Goal: Information Seeking & Learning: Learn about a topic

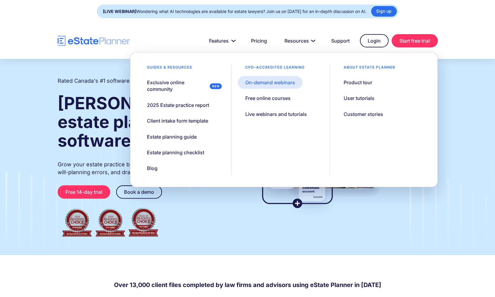
click at [293, 82] on div "On-demand webinars" at bounding box center [270, 82] width 50 height 7
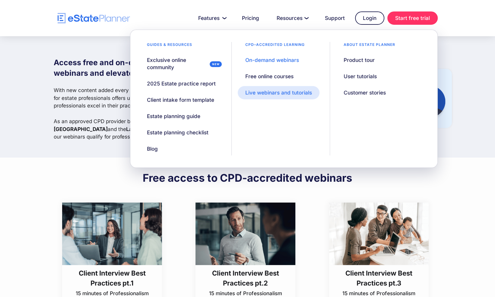
click at [272, 95] on div "Live webinars and tutorials" at bounding box center [278, 92] width 67 height 7
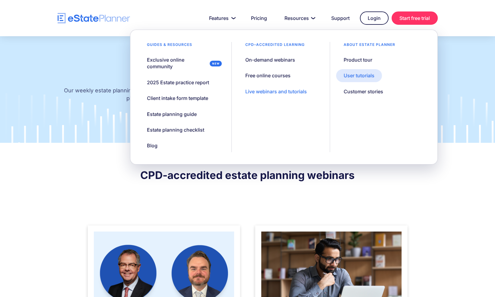
click at [361, 79] on link "User tutorials" at bounding box center [359, 75] width 46 height 13
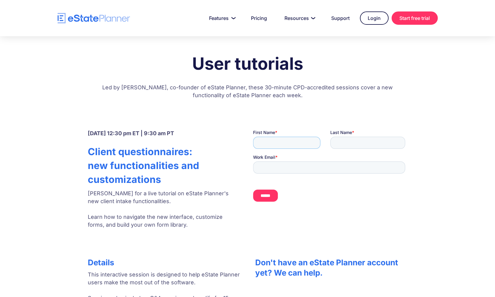
click at [269, 142] on input "First Name *" at bounding box center [286, 143] width 67 height 12
type input "*********"
type input "*"
type input "********"
type input "**********"
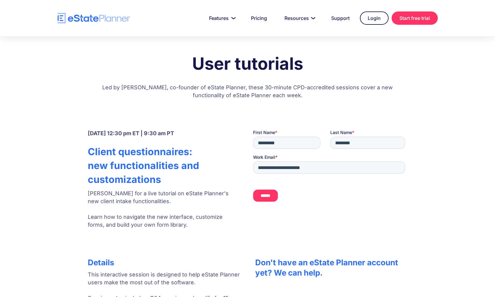
click at [330, 231] on div at bounding box center [330, 182] width 155 height 107
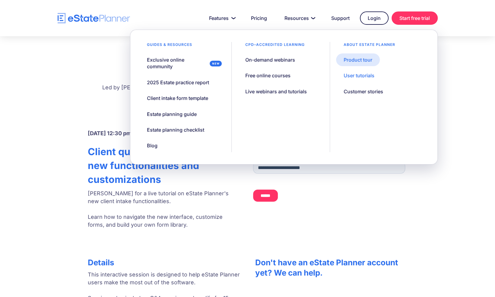
click at [372, 60] on link "Product tour" at bounding box center [358, 59] width 44 height 13
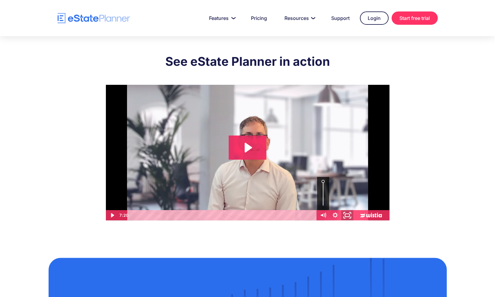
click at [347, 215] on icon "Fullscreen" at bounding box center [347, 215] width 14 height 12
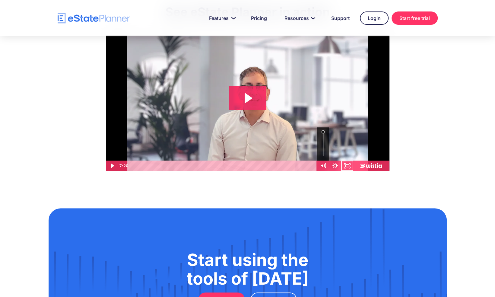
scroll to position [91, 0]
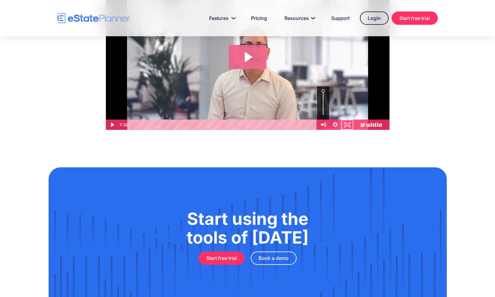
click at [259, 60] on icon "Play Video: eState Product Demo Video" at bounding box center [248, 57] width 38 height 24
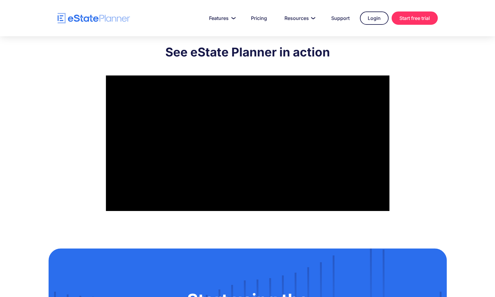
scroll to position [0, 0]
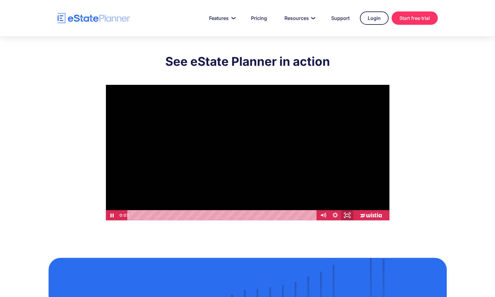
drag, startPoint x: 348, startPoint y: 215, endPoint x: 351, endPoint y: 237, distance: 22.2
click at [348, 215] on icon "Fullscreen" at bounding box center [347, 215] width 12 height 10
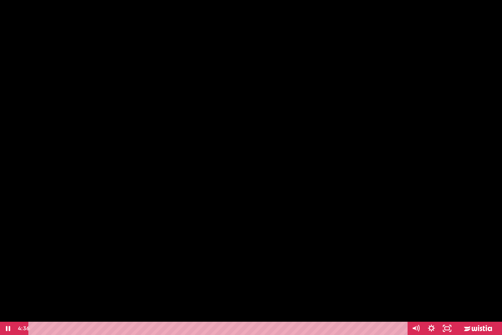
click at [424, 2] on div at bounding box center [251, 167] width 502 height 335
